Goal: Information Seeking & Learning: Find specific fact

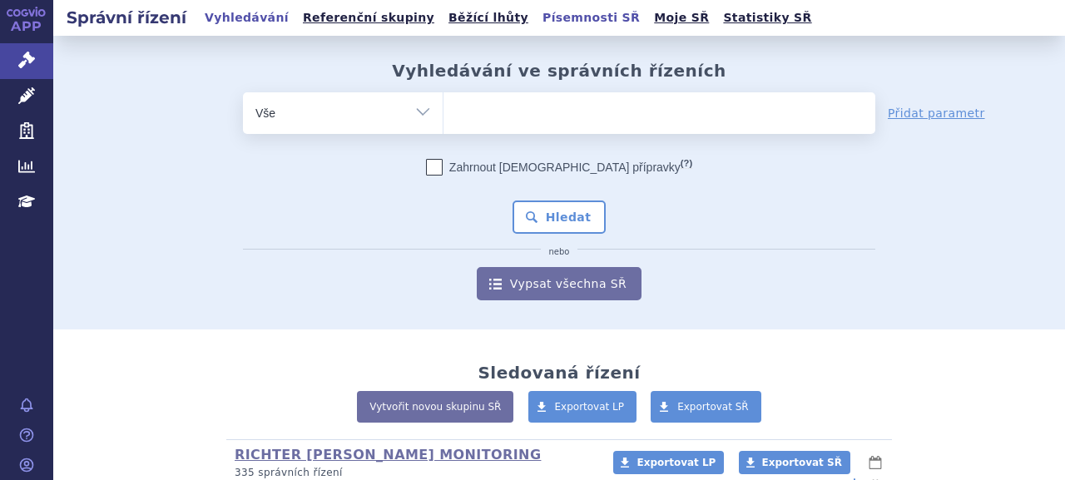
click at [538, 21] on link "Písemnosti SŘ" at bounding box center [591, 18] width 107 height 22
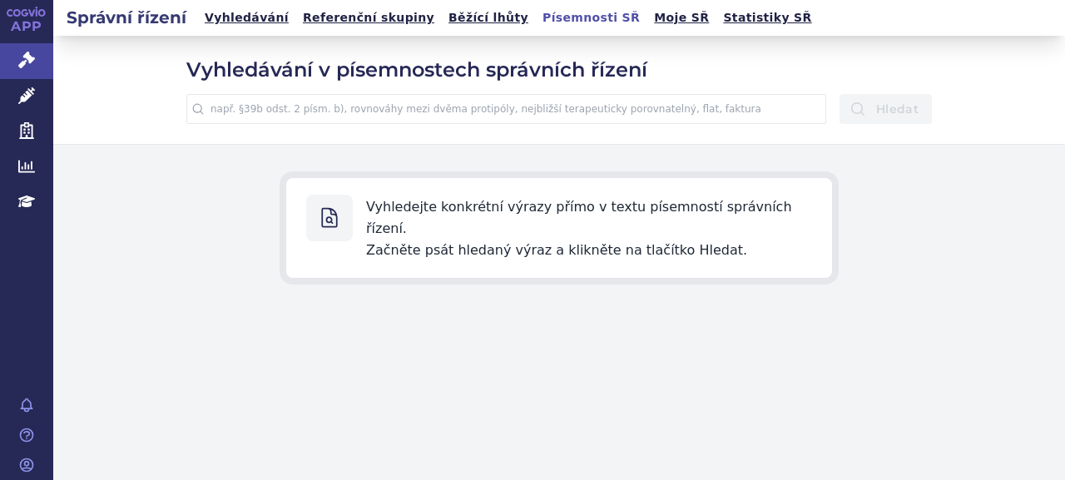
click at [458, 104] on input "text" at bounding box center [506, 109] width 640 height 30
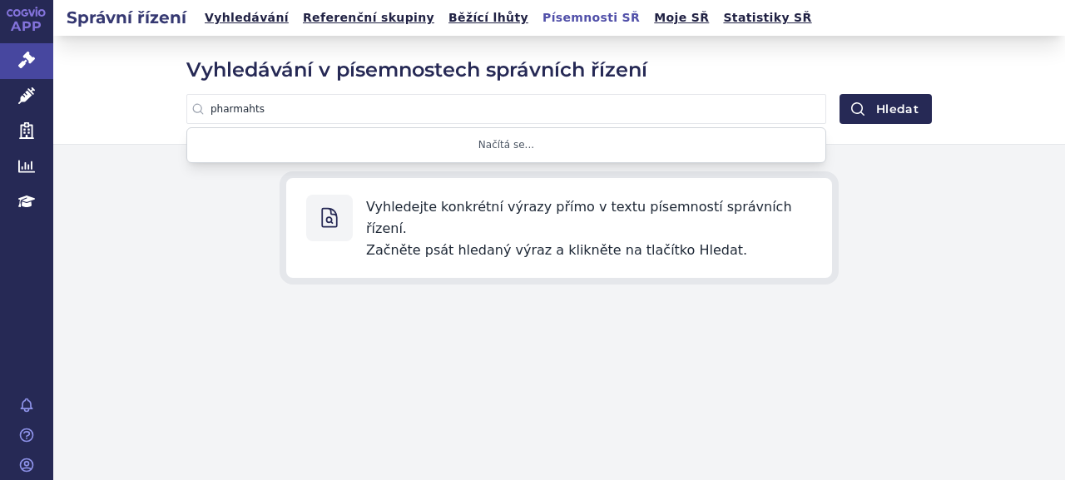
click at [840, 94] on button "Hledat" at bounding box center [886, 109] width 92 height 30
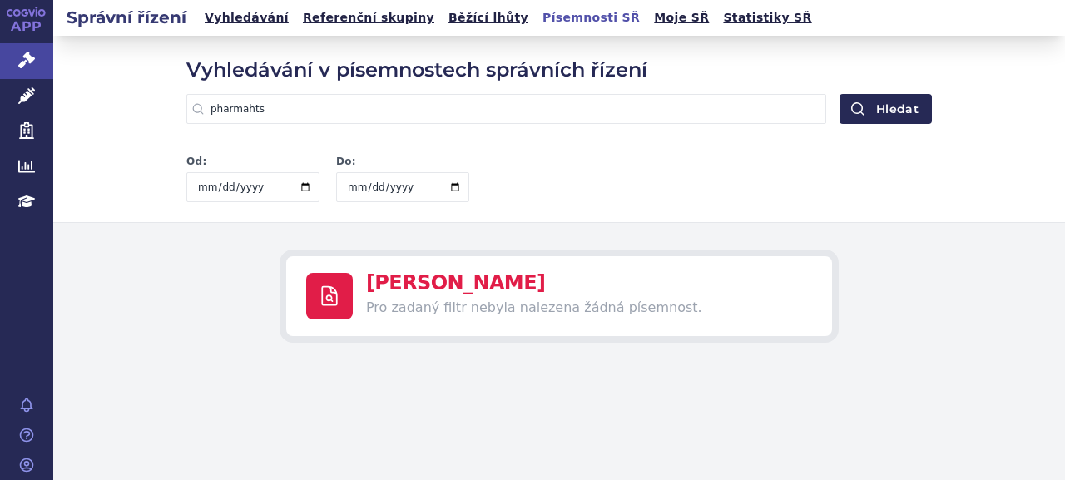
click at [458, 104] on input "pharmahts" at bounding box center [506, 109] width 640 height 30
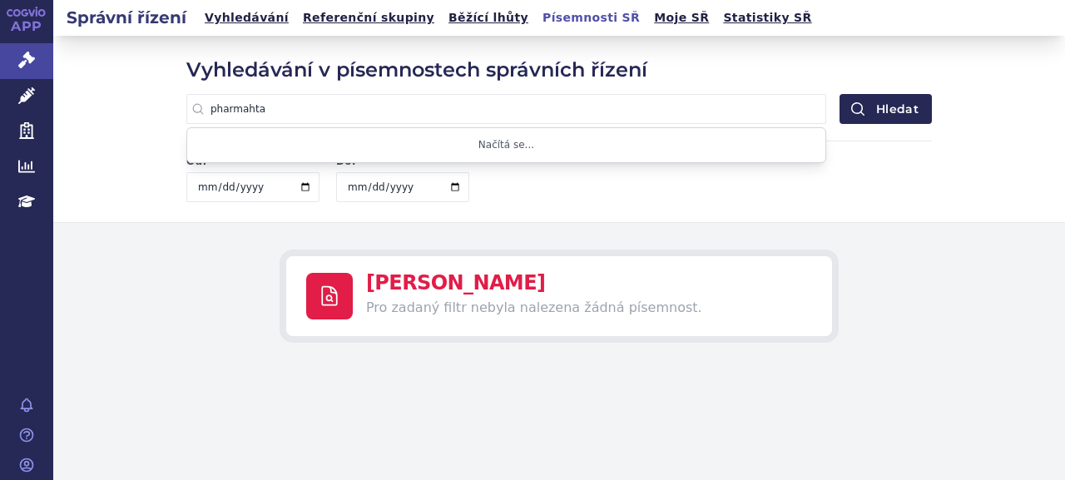
click at [840, 94] on button "Hledat" at bounding box center [886, 109] width 92 height 30
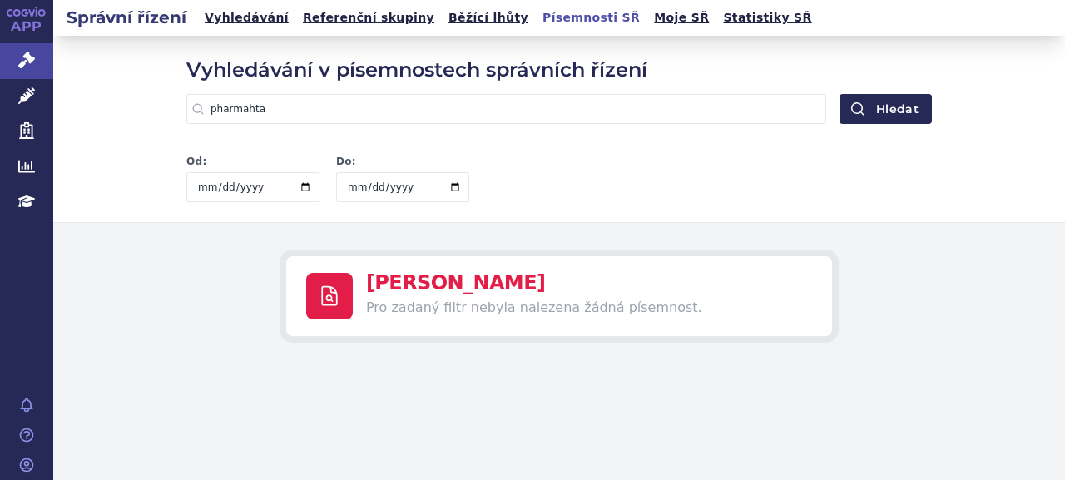
click at [246, 106] on input "pharmahta" at bounding box center [506, 109] width 640 height 30
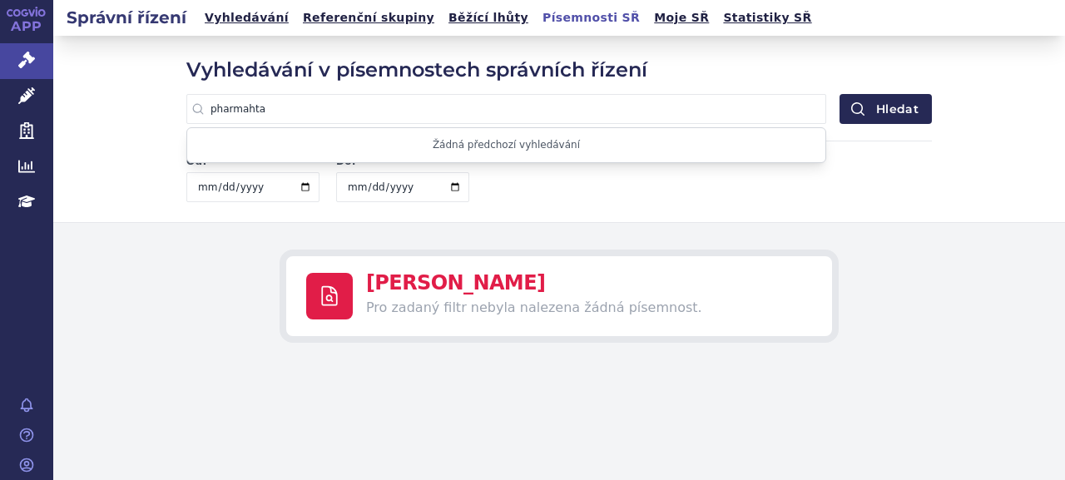
type input "č"
type input "ševec"
click at [840, 94] on button "Hledat" at bounding box center [886, 109] width 92 height 30
